Goal: Transaction & Acquisition: Purchase product/service

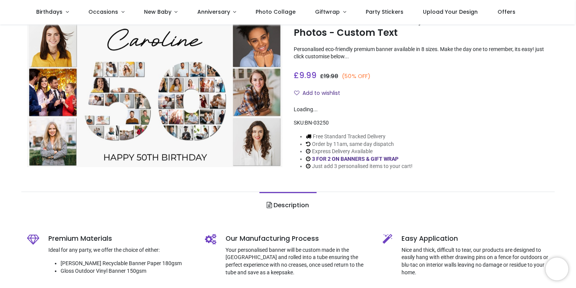
scroll to position [36, 0]
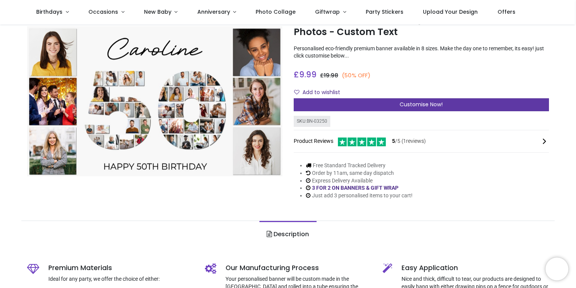
click at [411, 107] on span "Customise Now!" at bounding box center [421, 105] width 43 height 8
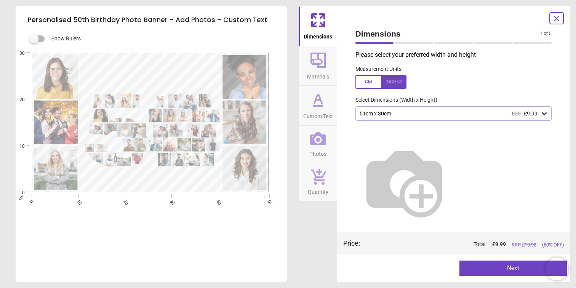
click at [408, 112] on div "51cm x 30cm £20 £9.99" at bounding box center [450, 114] width 182 height 6
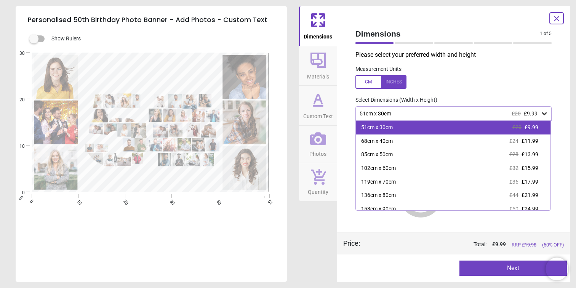
click at [395, 130] on div "51cm x 30cm £20 £9.99" at bounding box center [453, 128] width 195 height 14
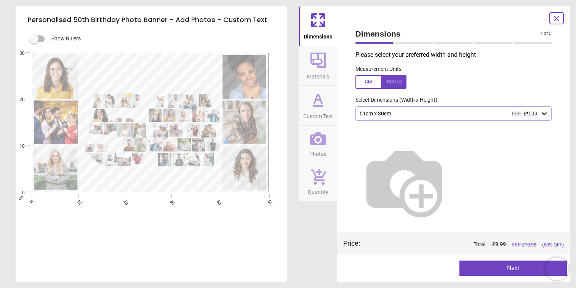
click at [394, 115] on div "51cm x 30cm £20 £9.99" at bounding box center [450, 114] width 182 height 6
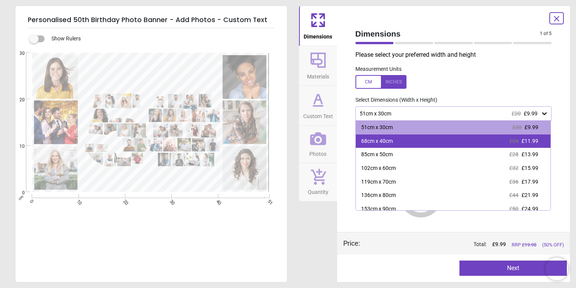
click at [383, 145] on div "68cm x 40cm" at bounding box center [377, 142] width 32 height 8
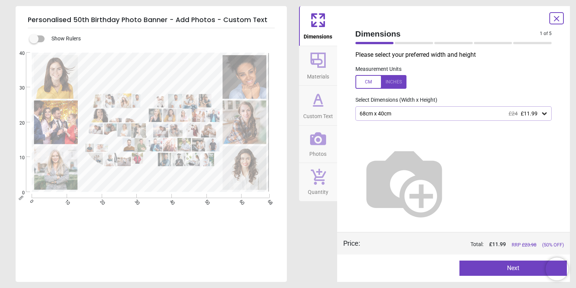
click at [392, 120] on div "68cm x 40cm £24 £11.99" at bounding box center [454, 113] width 197 height 14
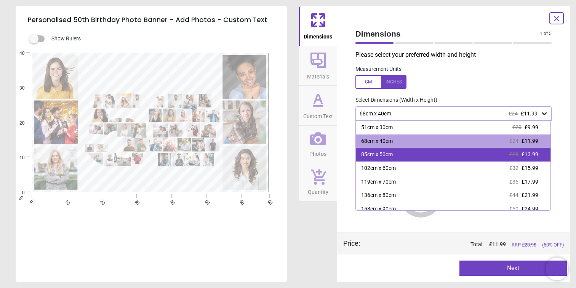
click at [384, 149] on div "85cm x 50cm £28 £13.99" at bounding box center [453, 155] width 195 height 14
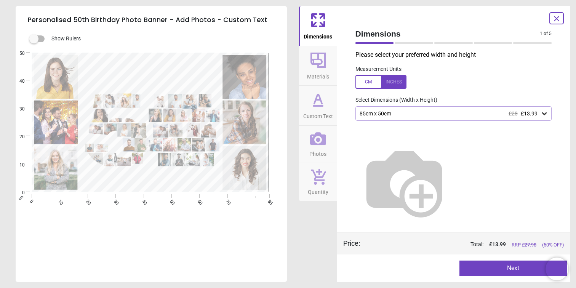
click at [518, 268] on button "Next" at bounding box center [513, 268] width 107 height 15
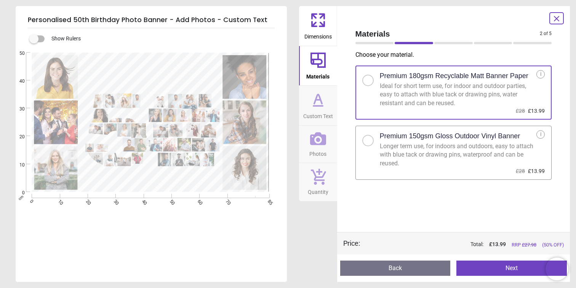
click at [516, 268] on button "Next" at bounding box center [512, 268] width 111 height 15
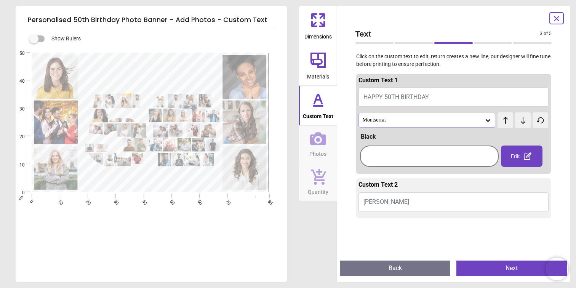
click at [421, 266] on button "Back" at bounding box center [395, 268] width 111 height 15
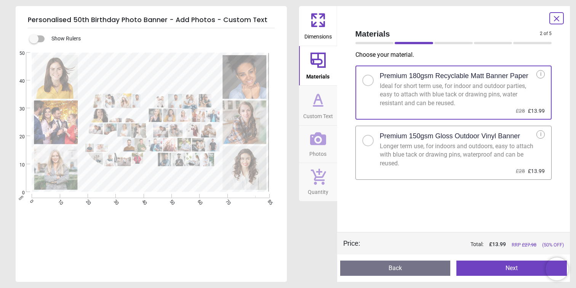
click at [508, 266] on button "Next" at bounding box center [512, 268] width 111 height 15
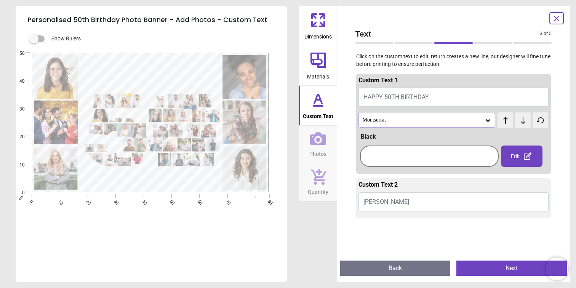
click at [407, 98] on span "HAPPY 50TH BIRTHDAY" at bounding box center [397, 96] width 66 height 7
click at [439, 97] on button "HAPPY 50TH BIRTHDAY" at bounding box center [454, 97] width 191 height 19
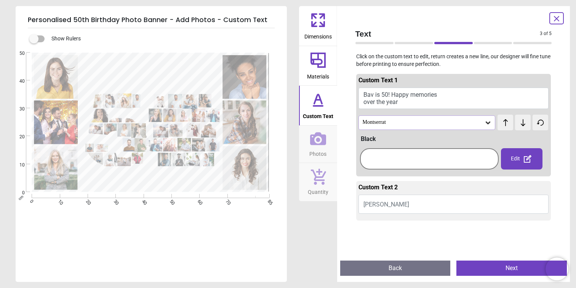
click at [414, 104] on button "Bav is 50! Happy memories over the year" at bounding box center [454, 98] width 191 height 21
click at [393, 94] on button "Bav is 50! Happy memories over the year" at bounding box center [454, 98] width 191 height 21
drag, startPoint x: 404, startPoint y: 103, endPoint x: 367, endPoint y: 104, distance: 37.0
click at [367, 104] on button "Bav is 50! Happy memories over the year" at bounding box center [454, 98] width 191 height 21
click at [419, 104] on button "Bav is 50! Happy memories over the year" at bounding box center [454, 98] width 191 height 21
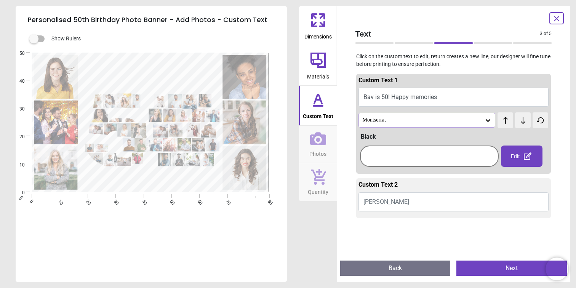
click at [462, 99] on button "Bav is 50! Happy memories" at bounding box center [454, 97] width 191 height 19
click at [396, 97] on button "Bav is 50! memories" at bounding box center [454, 97] width 191 height 19
click at [425, 99] on button "Bav is 50! memories" at bounding box center [454, 97] width 191 height 19
type textarea "**********"
click at [393, 97] on button "Bav is 50! Memories shared" at bounding box center [454, 97] width 191 height 19
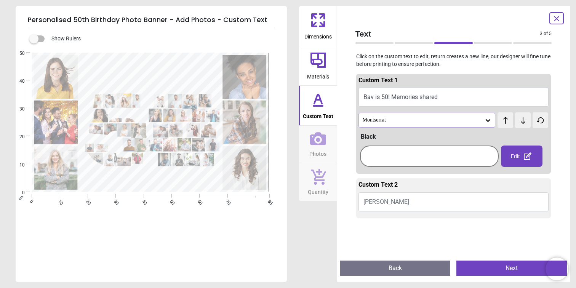
click at [381, 200] on span "Caroline" at bounding box center [387, 201] width 46 height 7
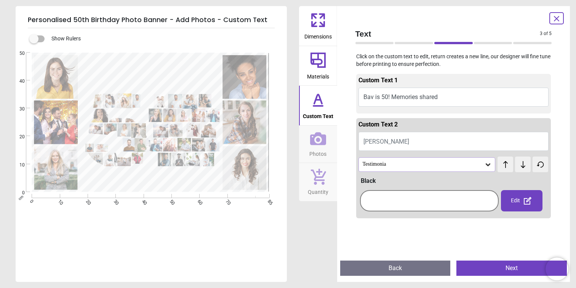
click at [388, 140] on button "Caroline" at bounding box center [454, 141] width 191 height 19
type textarea "*********"
click at [434, 95] on button "Bav is 50! Memories shared" at bounding box center [454, 97] width 191 height 19
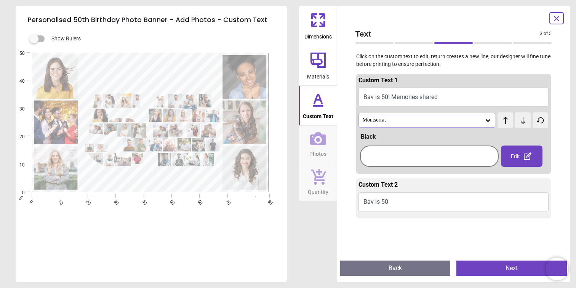
click at [442, 96] on button "Bav is 50! Memories shared" at bounding box center [454, 97] width 191 height 19
drag, startPoint x: 442, startPoint y: 96, endPoint x: 362, endPoint y: 97, distance: 80.4
click at [362, 97] on button "Bav is 50! Memories shared" at bounding box center [454, 97] width 191 height 19
type textarea "*"
click at [420, 98] on button "Shared memories" at bounding box center [454, 97] width 191 height 19
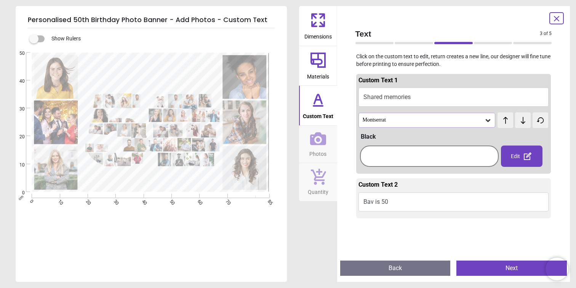
drag, startPoint x: 363, startPoint y: 97, endPoint x: 410, endPoint y: 101, distance: 47.5
click at [410, 101] on button "Shared memories" at bounding box center [454, 97] width 191 height 19
drag, startPoint x: 414, startPoint y: 96, endPoint x: 359, endPoint y: 92, distance: 54.7
click at [359, 92] on button "Shared memories" at bounding box center [454, 97] width 191 height 19
click at [422, 99] on button "Shared memories" at bounding box center [454, 97] width 191 height 19
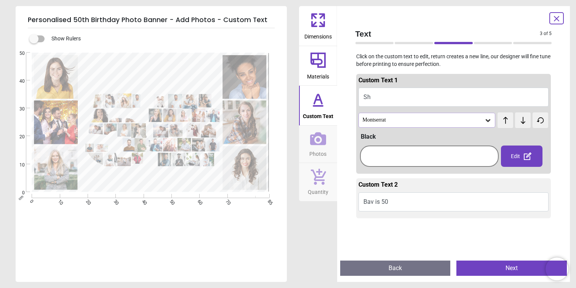
type textarea "*"
paste textarea "**********"
click at [365, 96] on button "he Story Lives in Our Memories" at bounding box center [454, 97] width 191 height 19
click at [364, 98] on button "he Story Lives in Our Memories" at bounding box center [454, 97] width 191 height 19
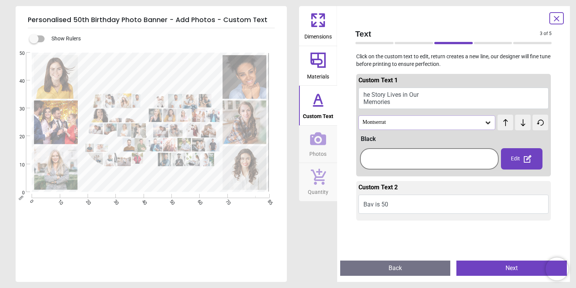
click at [363, 92] on button "he Story Lives in Our Memories" at bounding box center [454, 98] width 191 height 21
drag, startPoint x: 399, startPoint y: 101, endPoint x: 365, endPoint y: 91, distance: 35.7
click at [365, 91] on button "he Story Lives in Our MemoriesT" at bounding box center [454, 98] width 191 height 21
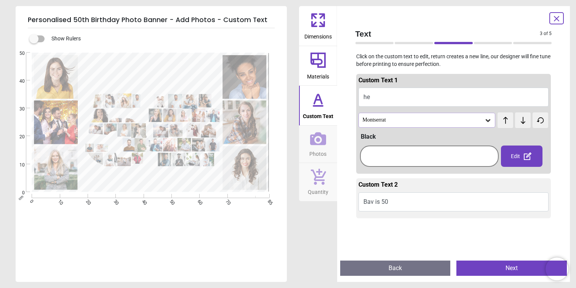
type textarea "*"
click at [451, 96] on button "The story of our memories" at bounding box center [454, 97] width 191 height 19
type textarea "*"
paste textarea "**********"
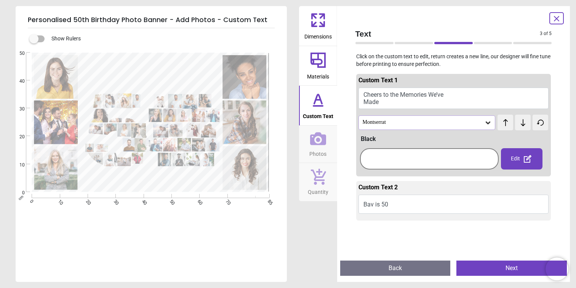
click at [399, 101] on button "Cheers to the Memories We’ve Made" at bounding box center [454, 98] width 191 height 21
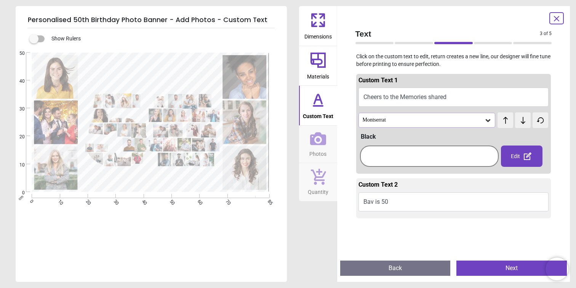
click at [407, 97] on button "Cheers to the Memories shared" at bounding box center [454, 97] width 191 height 19
type textarea "*"
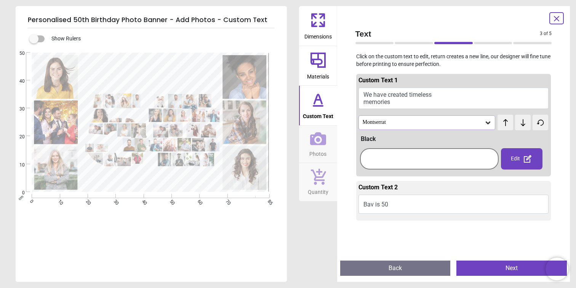
type textarea "**********"
drag, startPoint x: 398, startPoint y: 101, endPoint x: 341, endPoint y: 88, distance: 58.0
click at [342, 88] on div "Text 3 of 5 3 of 6 Click on the custom text to edit, return creates a new line,…" at bounding box center [453, 144] width 233 height 276
click at [403, 99] on button "We have created timeless memories" at bounding box center [454, 98] width 191 height 21
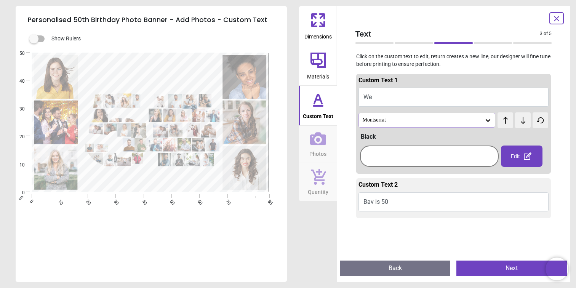
type textarea "*"
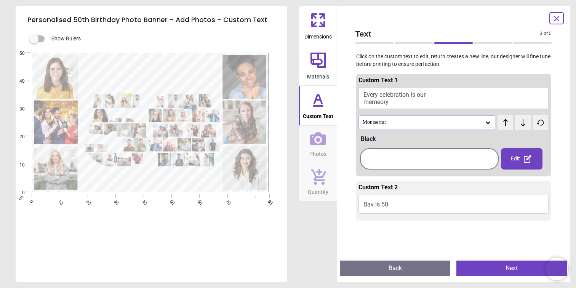
click at [382, 95] on button "Every celebration is our memeory" at bounding box center [454, 98] width 191 height 21
drag, startPoint x: 362, startPoint y: 94, endPoint x: 393, endPoint y: 100, distance: 30.7
click at [393, 100] on button "Every celebration is our memeory" at bounding box center [454, 98] width 191 height 21
drag, startPoint x: 404, startPoint y: 100, endPoint x: 399, endPoint y: 100, distance: 5.0
click at [399, 100] on button "Every celebration is our memeory" at bounding box center [454, 98] width 191 height 21
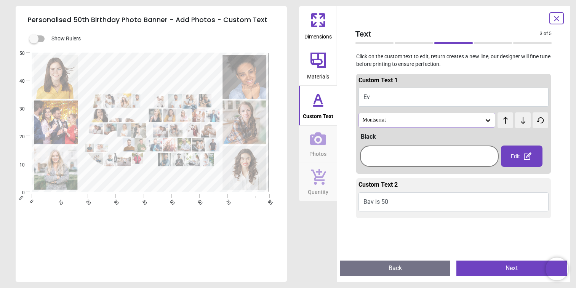
type textarea "*"
click at [490, 118] on icon at bounding box center [488, 121] width 8 height 8
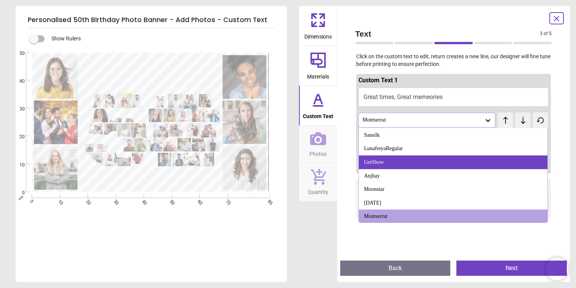
scroll to position [774, 0]
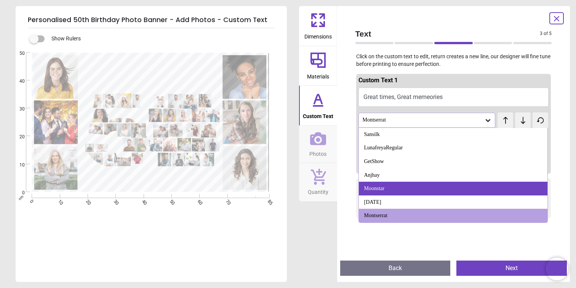
click at [421, 190] on div "Moonstar" at bounding box center [453, 189] width 189 height 14
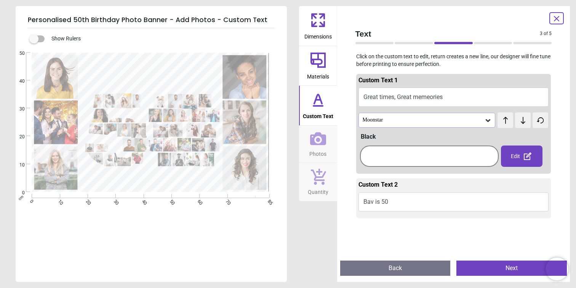
click at [491, 118] on icon at bounding box center [488, 121] width 8 height 8
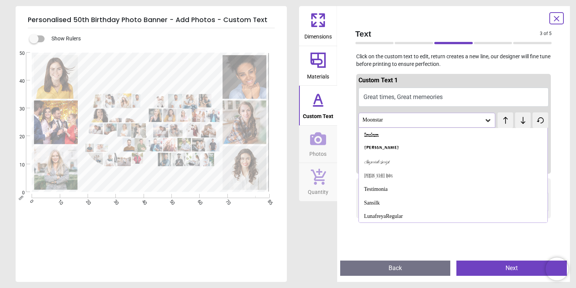
scroll to position [729, 0]
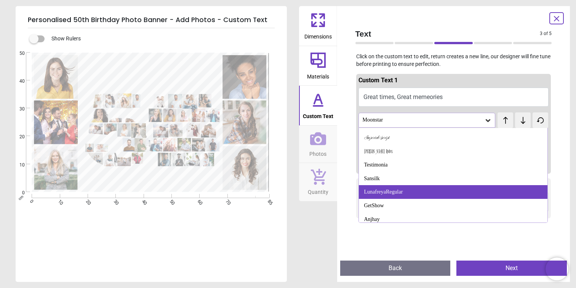
click at [439, 190] on div "LunafreyaRegular" at bounding box center [453, 192] width 189 height 14
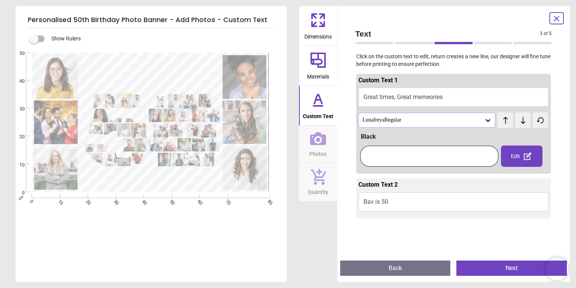
click at [457, 101] on button "Great times, Great memeories" at bounding box center [454, 97] width 191 height 19
click at [485, 120] on icon at bounding box center [488, 121] width 8 height 8
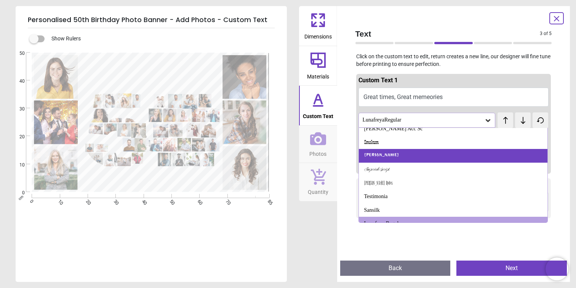
scroll to position [706, 0]
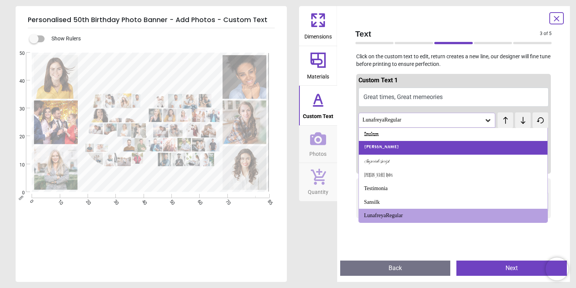
click at [449, 144] on div "Ravi Prakash" at bounding box center [453, 148] width 189 height 14
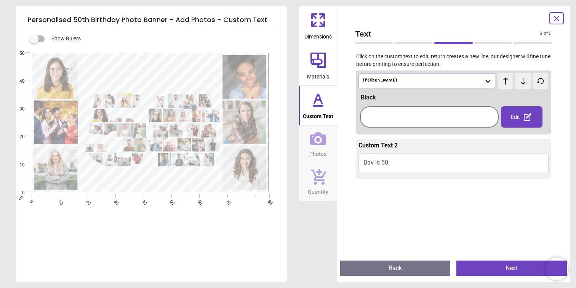
scroll to position [0, 0]
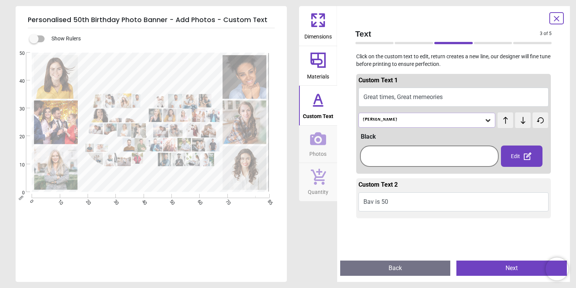
click at [463, 100] on button "Great times, Great memeories" at bounding box center [454, 97] width 191 height 19
click at [452, 93] on button "Great times, Great memeories" at bounding box center [454, 97] width 191 height 19
click at [370, 135] on div "Black" at bounding box center [455, 137] width 188 height 8
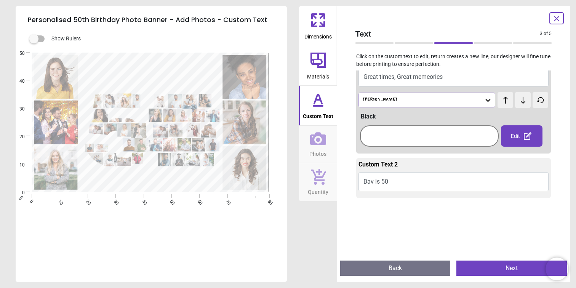
scroll to position [21, 0]
click at [523, 136] on icon at bounding box center [527, 135] width 9 height 9
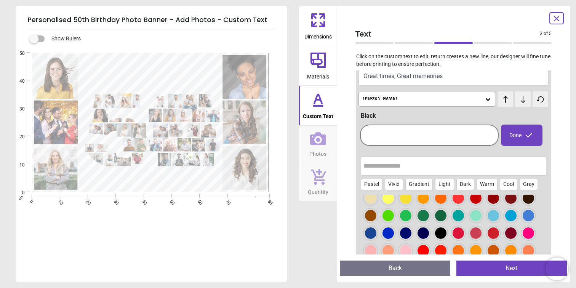
scroll to position [22, 0]
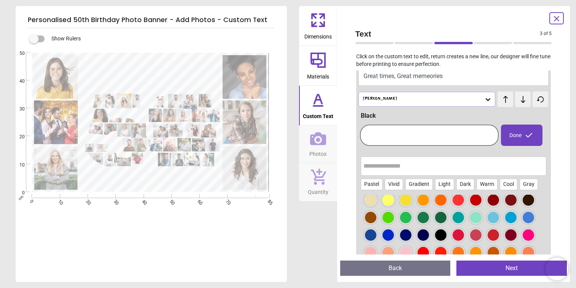
click at [455, 240] on div at bounding box center [458, 234] width 11 height 11
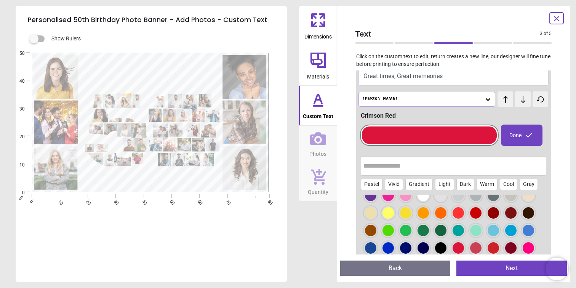
scroll to position [4, 0]
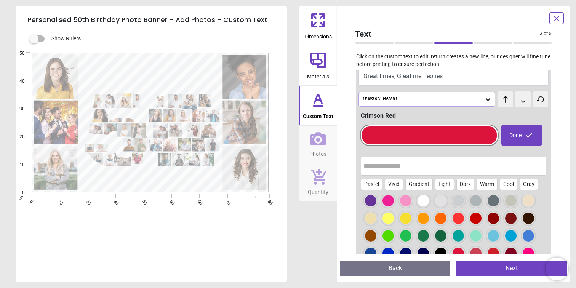
click at [475, 221] on div at bounding box center [475, 218] width 11 height 11
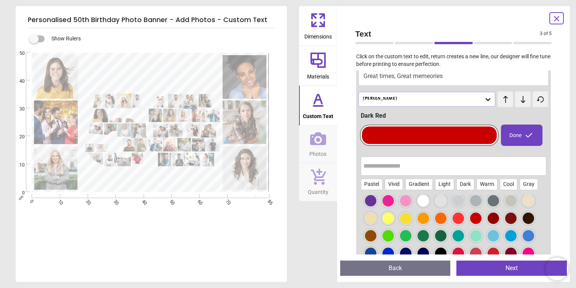
click at [374, 200] on div at bounding box center [370, 200] width 11 height 11
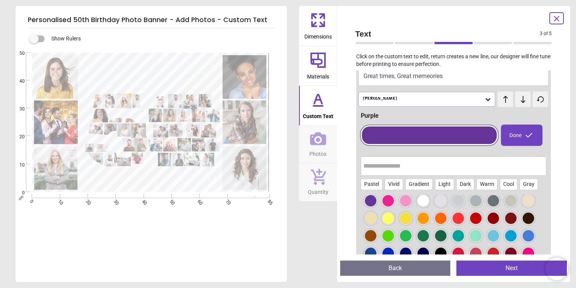
click at [495, 201] on div at bounding box center [493, 200] width 11 height 11
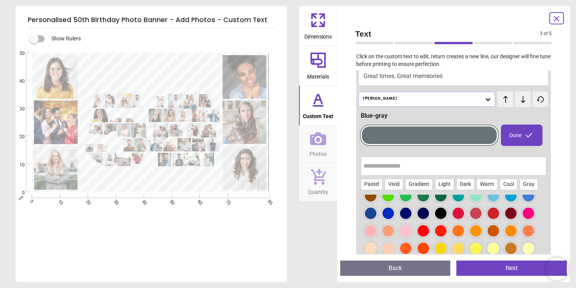
scroll to position [49, 0]
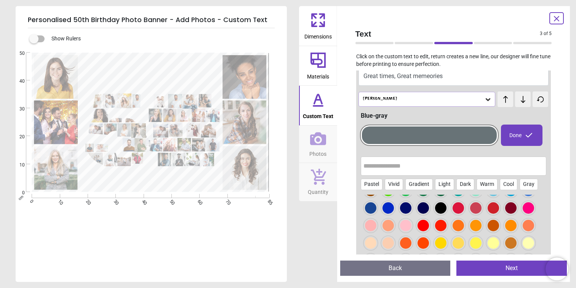
click at [404, 208] on div at bounding box center [405, 207] width 11 height 11
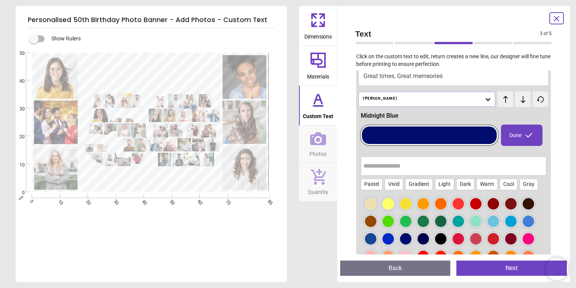
scroll to position [0, 0]
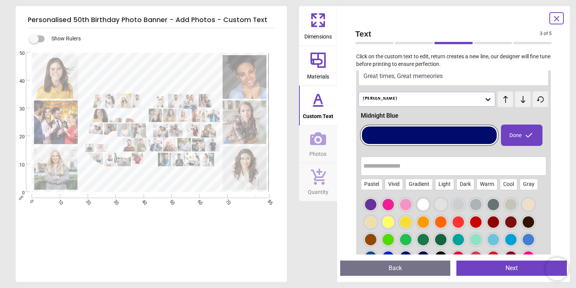
click at [491, 202] on div at bounding box center [493, 204] width 11 height 11
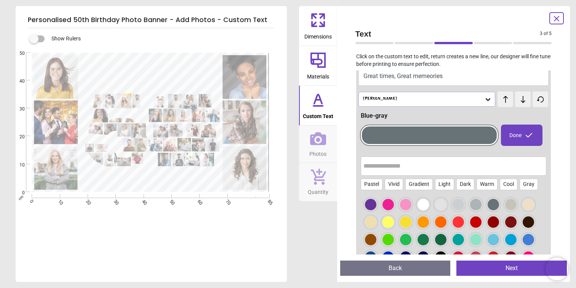
click at [391, 219] on div at bounding box center [388, 221] width 11 height 11
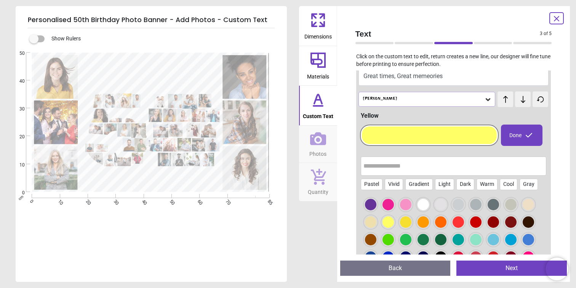
click at [422, 224] on div at bounding box center [423, 221] width 11 height 11
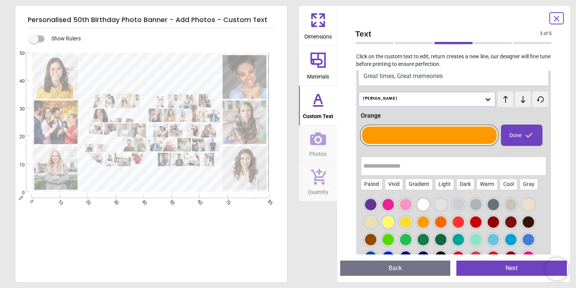
click at [441, 224] on div at bounding box center [440, 221] width 11 height 11
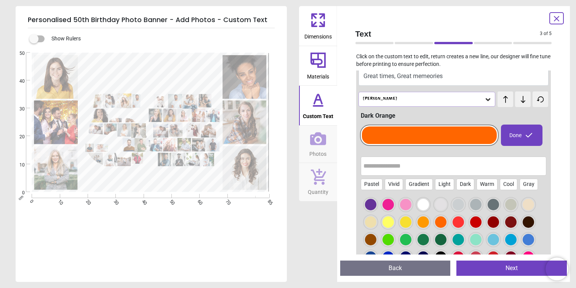
click at [472, 223] on div at bounding box center [475, 221] width 11 height 11
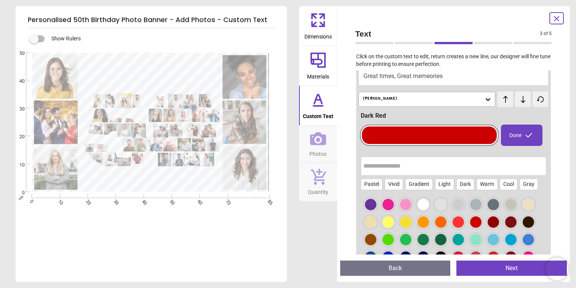
click at [208, 80] on textarea "*********" at bounding box center [150, 73] width 133 height 27
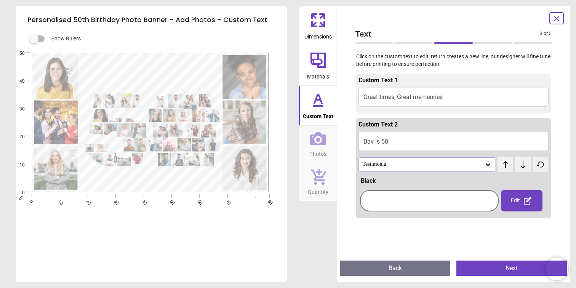
click at [458, 95] on button "Great times, Great memeories" at bounding box center [454, 97] width 191 height 19
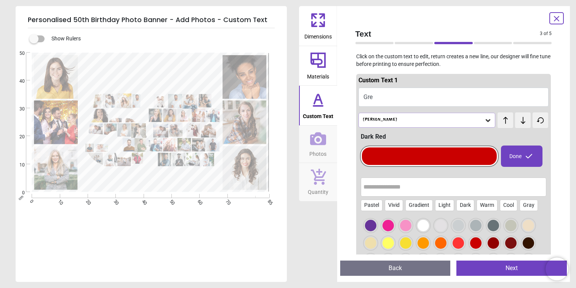
type textarea "*"
click at [425, 97] on button "Celebrating Love," at bounding box center [454, 97] width 191 height 19
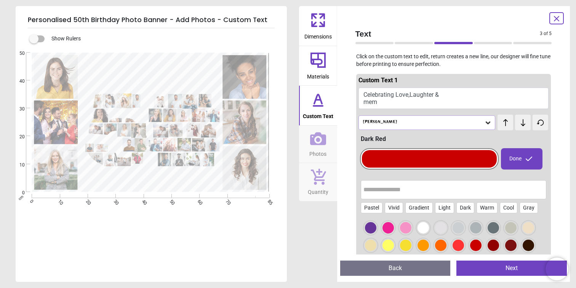
click at [387, 101] on button "Celebrating Love,Laughter & mem" at bounding box center [454, 98] width 191 height 21
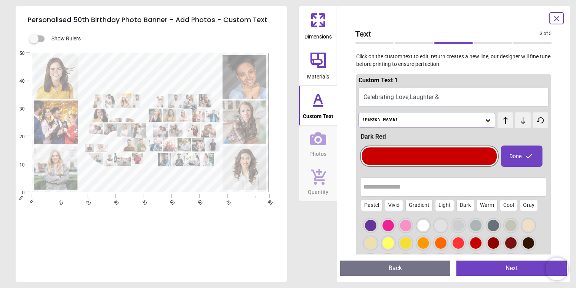
drag, startPoint x: 442, startPoint y: 96, endPoint x: 438, endPoint y: 98, distance: 4.5
click at [438, 98] on button "Celebrating Love,Laughter &" at bounding box center [454, 97] width 191 height 19
type textarea "*"
paste textarea "**********"
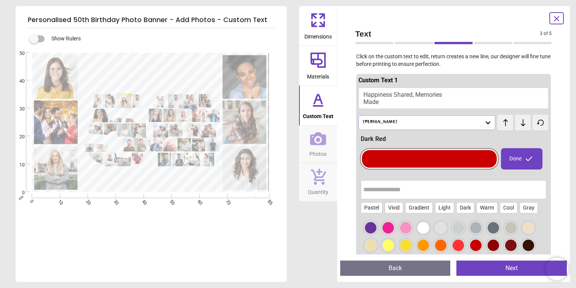
click at [420, 104] on button "Happiness Shared, Memories Made" at bounding box center [454, 98] width 191 height 21
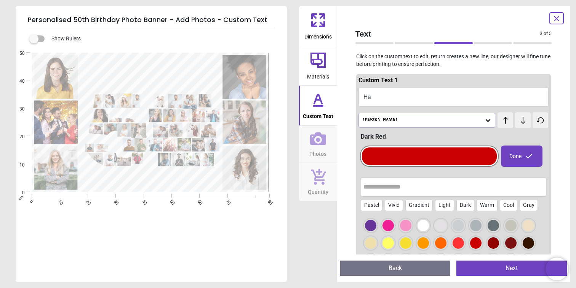
type textarea "*"
paste textarea "**********"
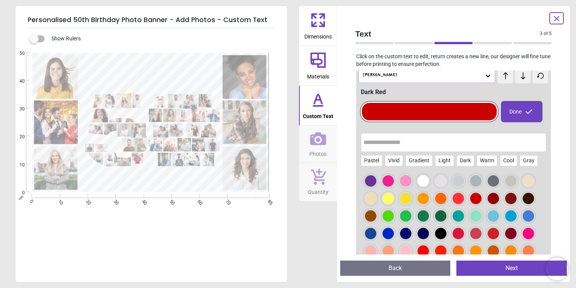
type textarea "**********"
click at [509, 263] on button "Next" at bounding box center [512, 268] width 111 height 15
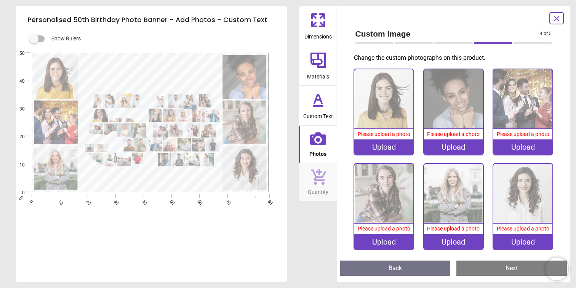
click at [383, 148] on div "Upload" at bounding box center [383, 146] width 59 height 15
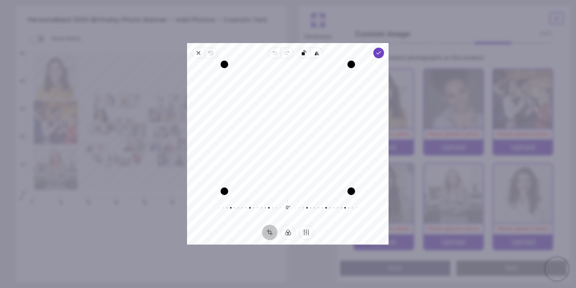
scroll to position [36, 0]
click at [332, 102] on div "Recenter" at bounding box center [287, 127] width 189 height 127
click at [380, 52] on polyline "button" at bounding box center [379, 52] width 4 height 3
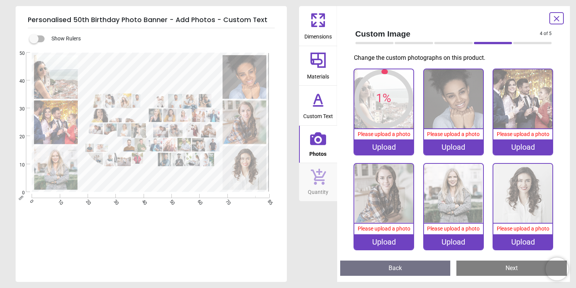
click at [246, 78] on image at bounding box center [245, 77] width 44 height 44
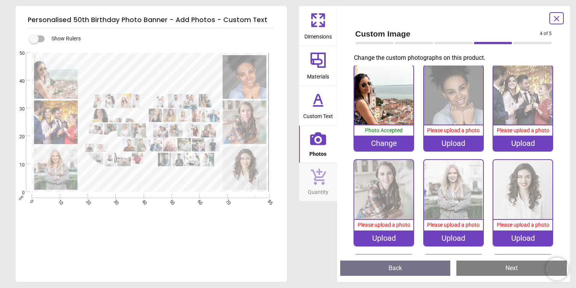
click at [450, 144] on div "Upload" at bounding box center [453, 143] width 59 height 15
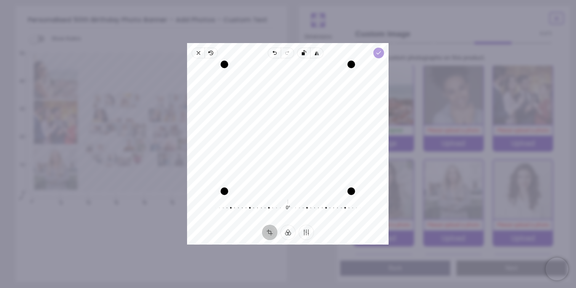
click at [382, 53] on icon "button" at bounding box center [379, 53] width 6 height 6
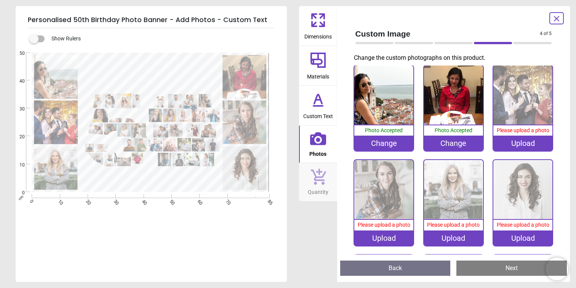
click at [48, 126] on image at bounding box center [56, 122] width 44 height 44
click at [537, 144] on div "Upload" at bounding box center [523, 143] width 59 height 15
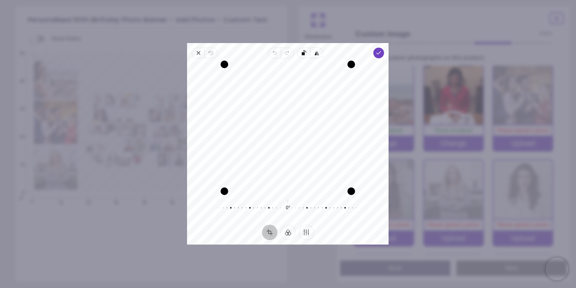
drag, startPoint x: 319, startPoint y: 137, endPoint x: 297, endPoint y: 142, distance: 23.0
click at [297, 142] on div "Recenter" at bounding box center [287, 127] width 189 height 127
click at [383, 51] on span "Done" at bounding box center [379, 53] width 11 height 11
